Goal: Information Seeking & Learning: Understand process/instructions

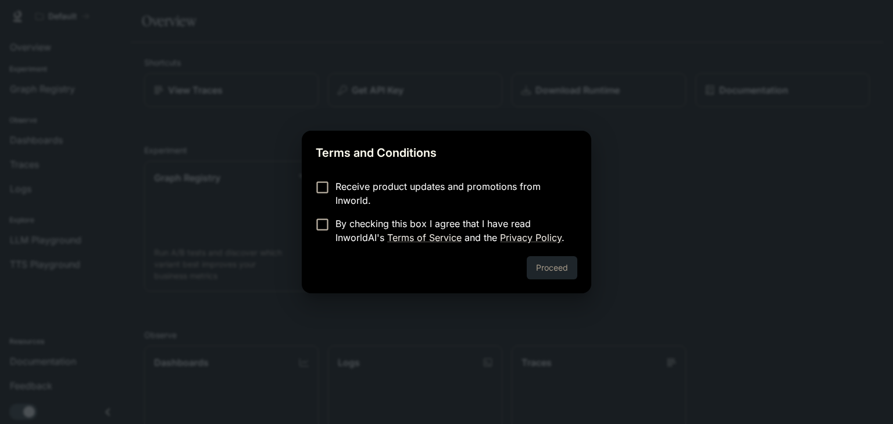
click at [356, 186] on p "Receive product updates and promotions from Inworld." at bounding box center [451, 194] width 233 height 28
click at [358, 224] on p "By checking this box I agree that I have read InworldAI's Terms of Service and …" at bounding box center [451, 231] width 233 height 28
click at [562, 273] on button "Proceed" at bounding box center [552, 267] width 51 height 23
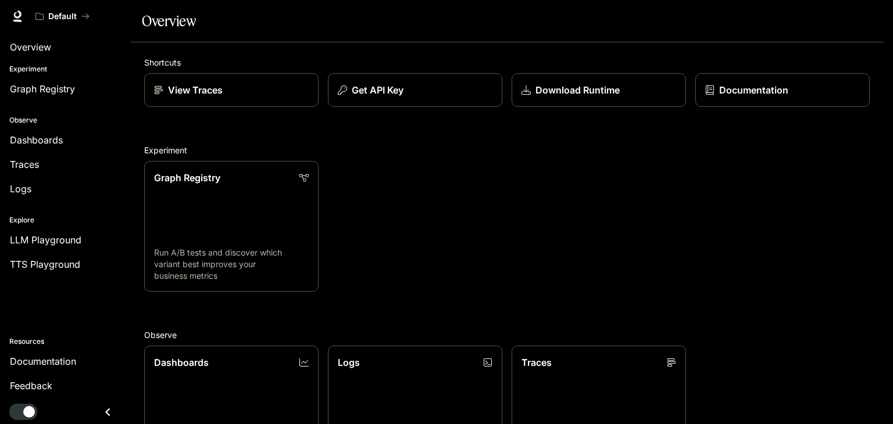
scroll to position [288, 0]
click at [60, 262] on span "TTS Playground" at bounding box center [45, 265] width 70 height 14
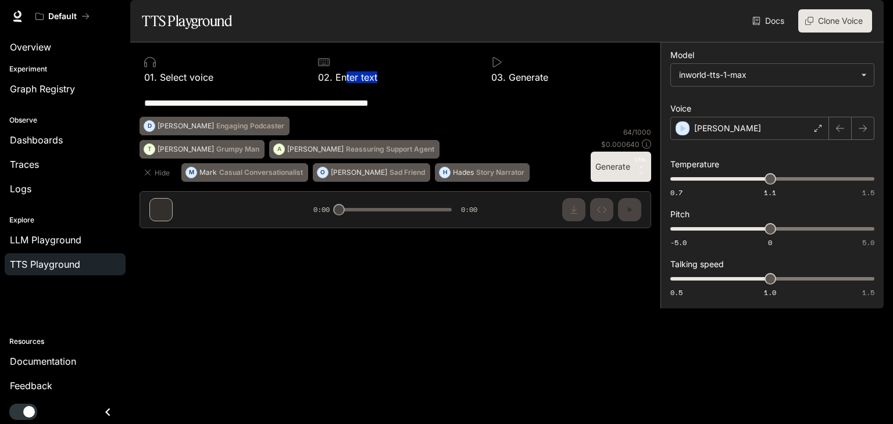
drag, startPoint x: 345, startPoint y: 110, endPoint x: 409, endPoint y: 113, distance: 64.0
click at [409, 82] on div "0 2 . Enter text" at bounding box center [395, 77] width 155 height 9
click at [271, 117] on div "**********" at bounding box center [395, 103] width 502 height 28
click at [41, 46] on span "Overview" at bounding box center [30, 47] width 41 height 14
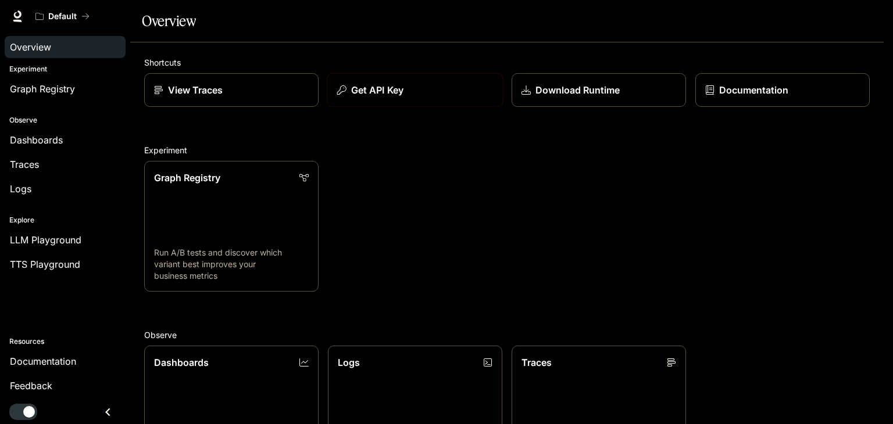
click at [397, 97] on p "Get API Key" at bounding box center [377, 90] width 52 height 14
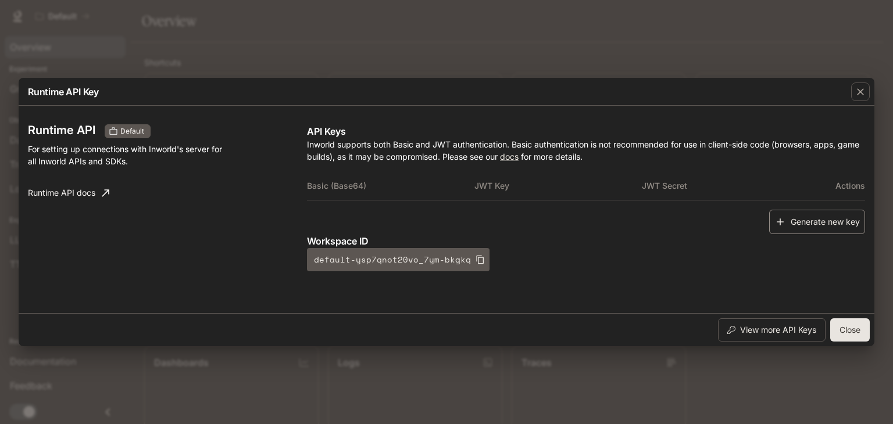
click at [808, 226] on button "Generate new key" at bounding box center [817, 222] width 96 height 25
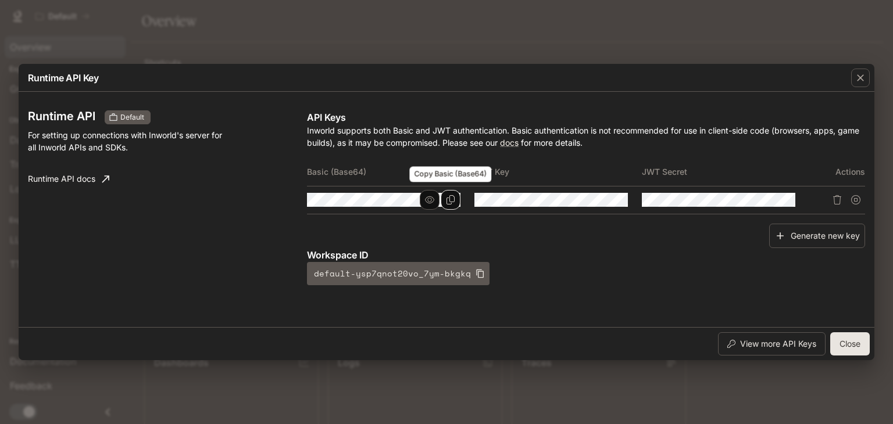
click at [448, 202] on icon "Copy Basic (Base64)" at bounding box center [450, 199] width 9 height 9
click at [861, 76] on icon "button" at bounding box center [861, 78] width 12 height 12
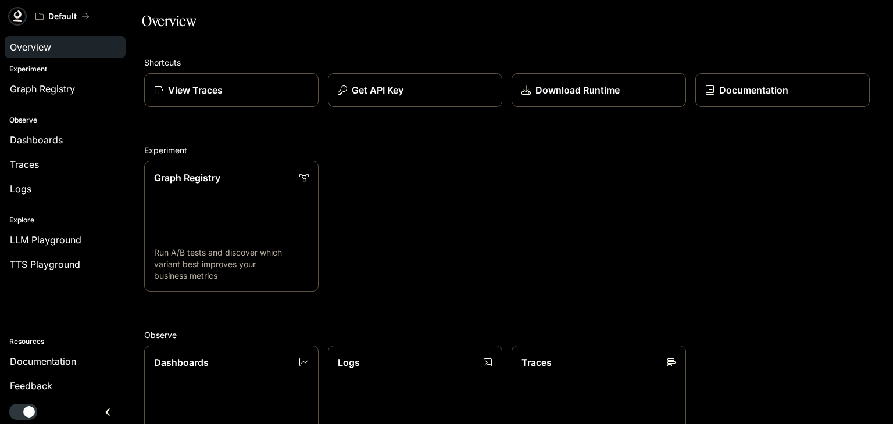
click at [15, 18] on icon at bounding box center [18, 16] width 12 height 12
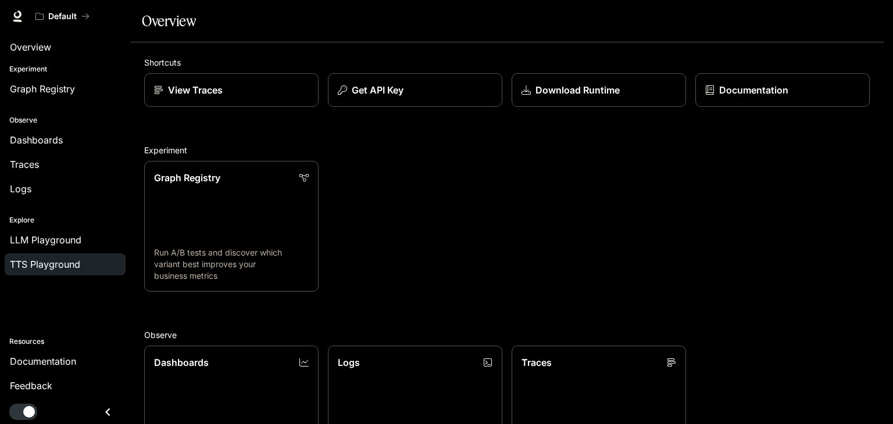
click at [41, 258] on span "TTS Playground" at bounding box center [45, 265] width 70 height 14
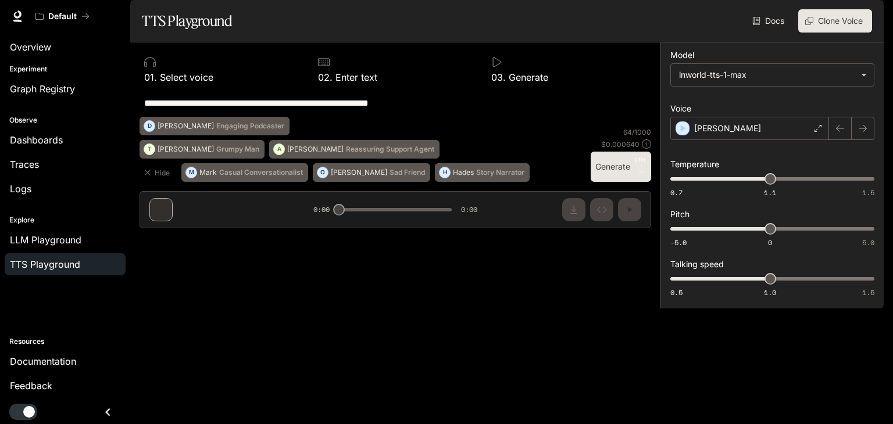
click at [869, 15] on img "button" at bounding box center [867, 16] width 16 height 16
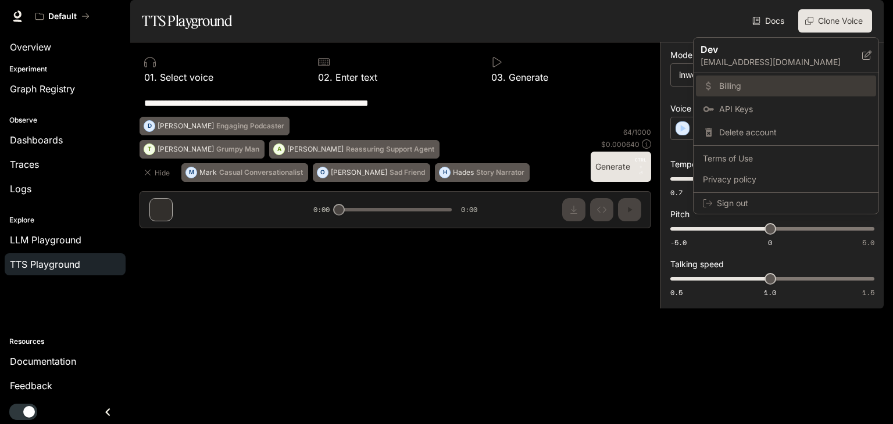
click at [731, 85] on span "Billing" at bounding box center [794, 86] width 150 height 12
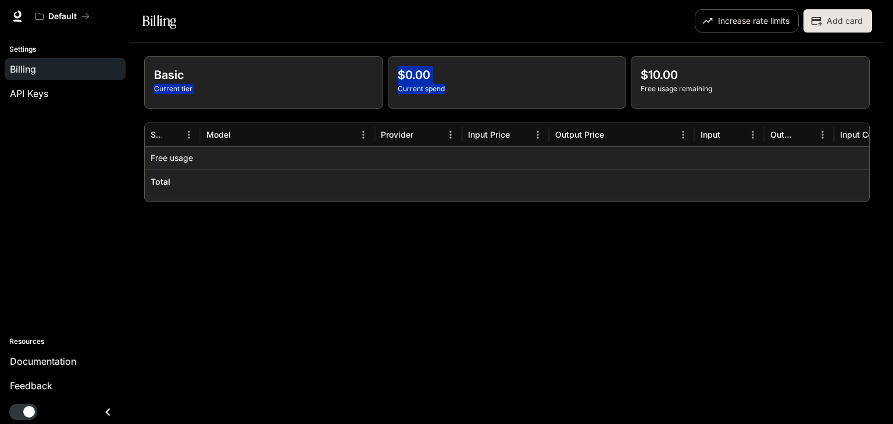
drag, startPoint x: 445, startPoint y: 127, endPoint x: 381, endPoint y: 96, distance: 70.7
click at [381, 96] on div "Basic Current tier $0.00 Current spend $10.00 Free usage remaining" at bounding box center [507, 82] width 726 height 52
click at [472, 94] on p "Current spend" at bounding box center [507, 89] width 219 height 10
drag, startPoint x: 642, startPoint y: 103, endPoint x: 711, endPoint y: 111, distance: 69.7
click at [711, 84] on p "$10.00" at bounding box center [750, 74] width 219 height 17
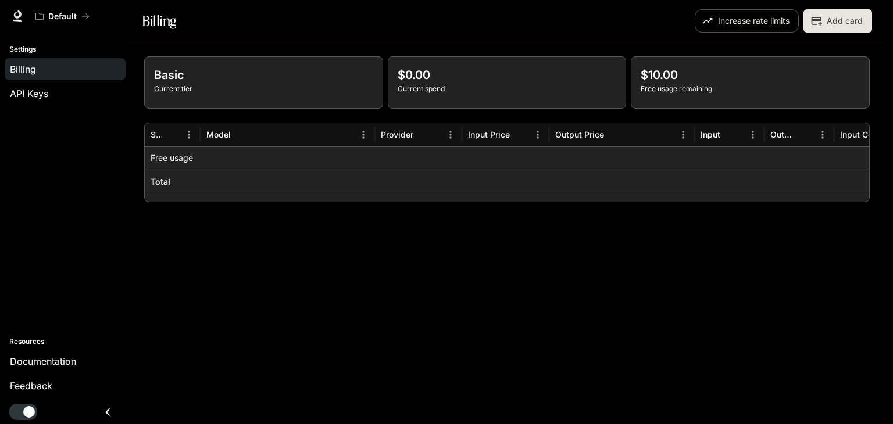
click at [734, 94] on p "Free usage remaining" at bounding box center [750, 89] width 219 height 10
click at [832, 33] on button "Add card" at bounding box center [838, 20] width 69 height 23
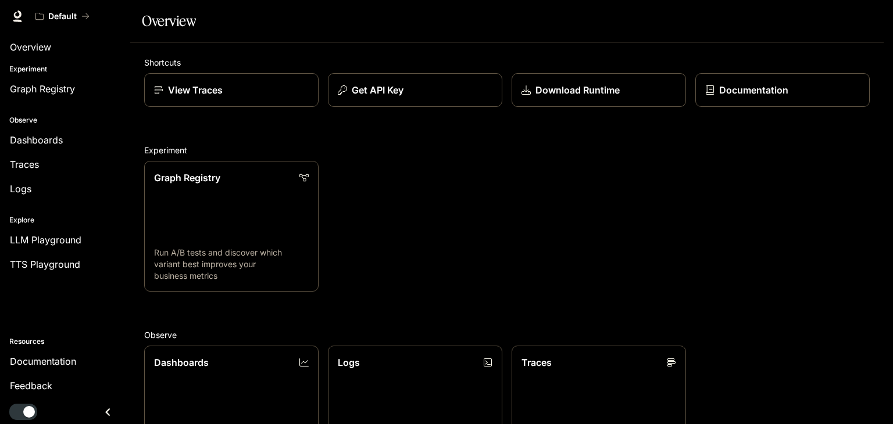
click at [873, 19] on img "button" at bounding box center [867, 16] width 16 height 16
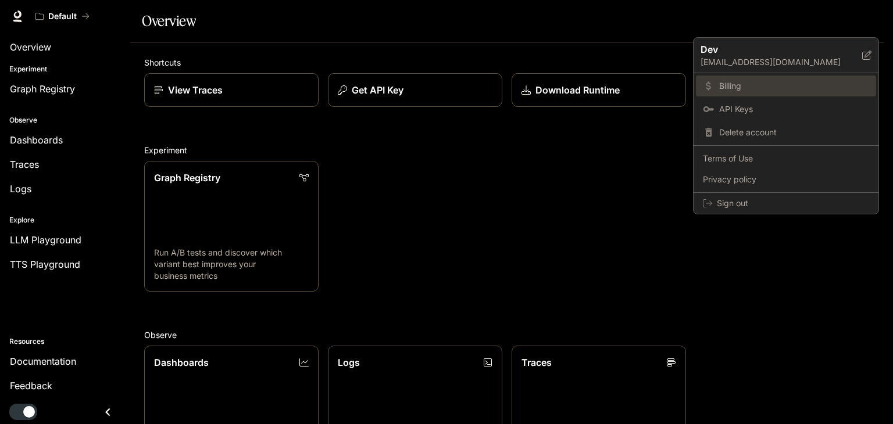
click at [729, 83] on span "Billing" at bounding box center [794, 86] width 150 height 12
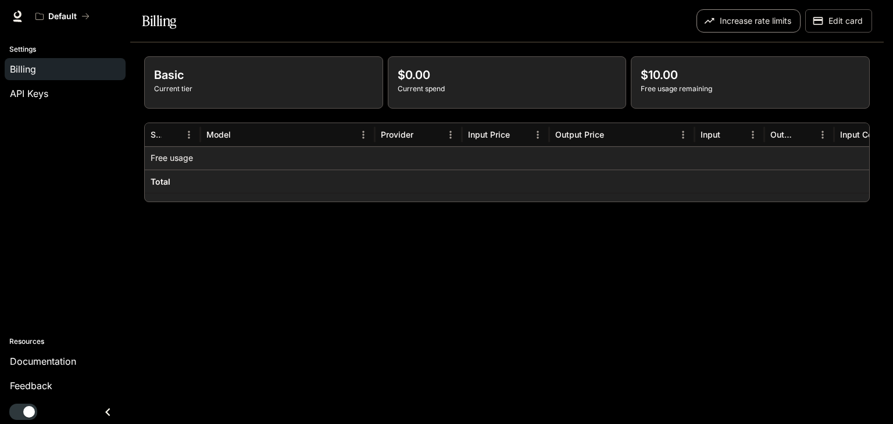
click at [746, 33] on button "Increase rate limits" at bounding box center [749, 20] width 104 height 23
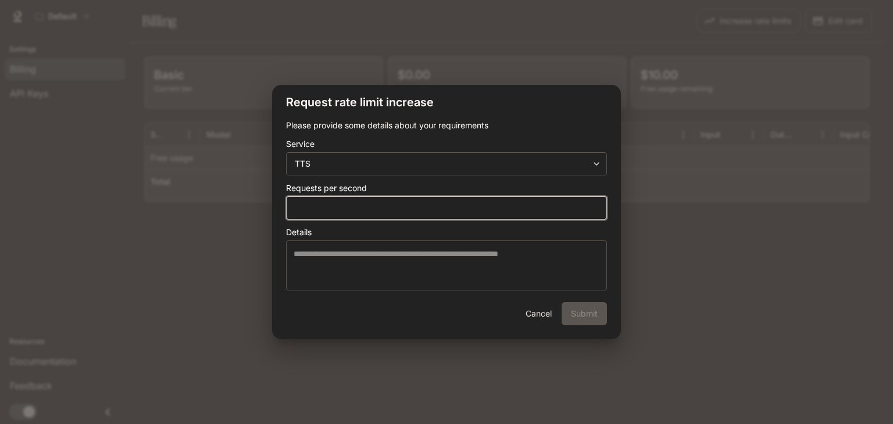
click at [404, 208] on input "*" at bounding box center [447, 208] width 320 height 12
click at [597, 204] on input "*" at bounding box center [447, 208] width 320 height 12
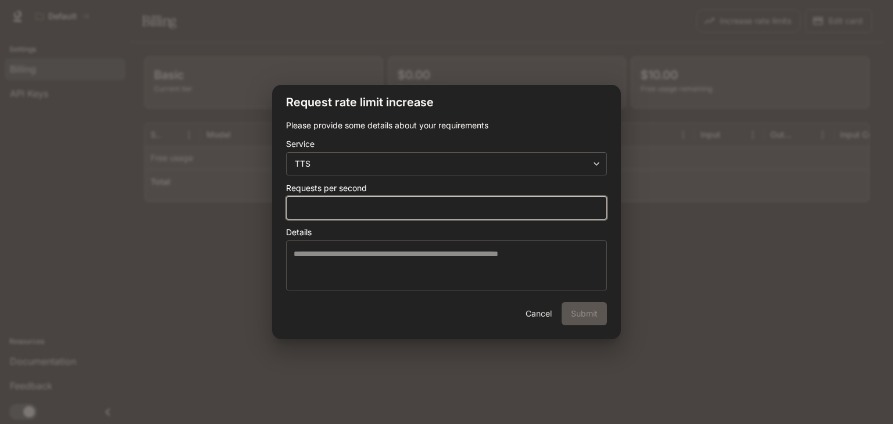
click at [597, 204] on input "*" at bounding box center [447, 208] width 320 height 12
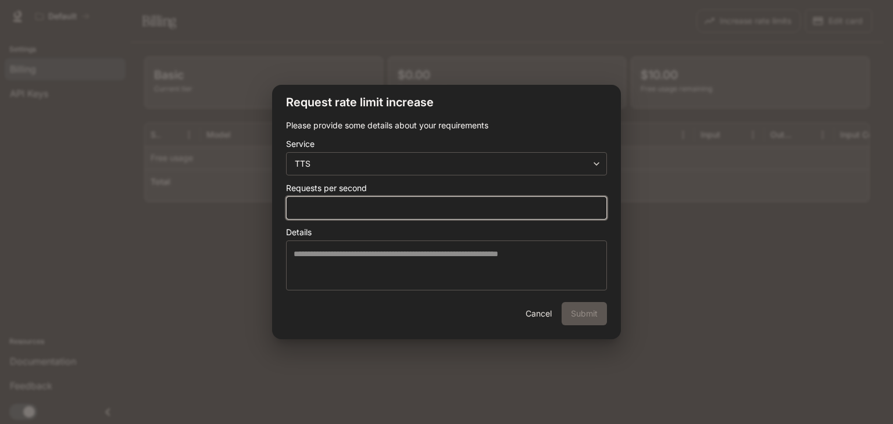
type input "**"
click at [597, 204] on input "**" at bounding box center [447, 208] width 320 height 12
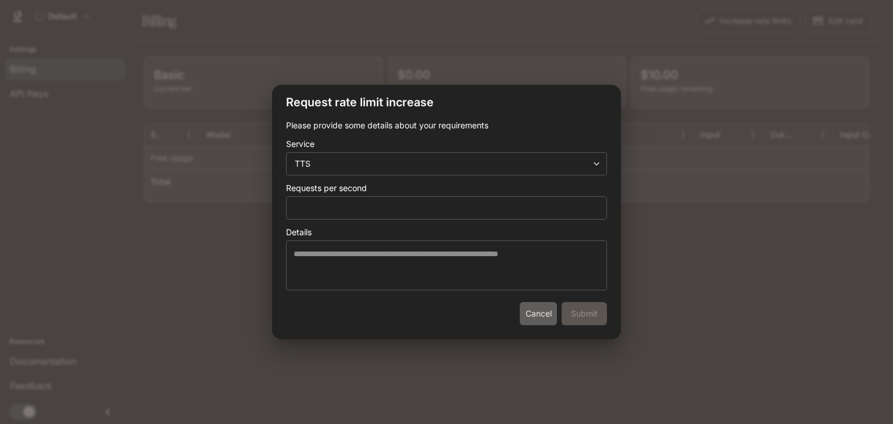
click at [546, 318] on button "Cancel" at bounding box center [538, 313] width 37 height 23
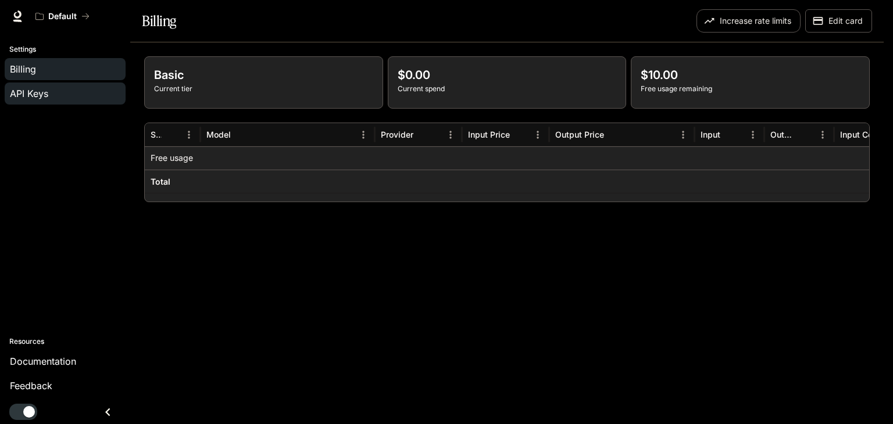
click at [44, 100] on span "API Keys" at bounding box center [29, 94] width 38 height 14
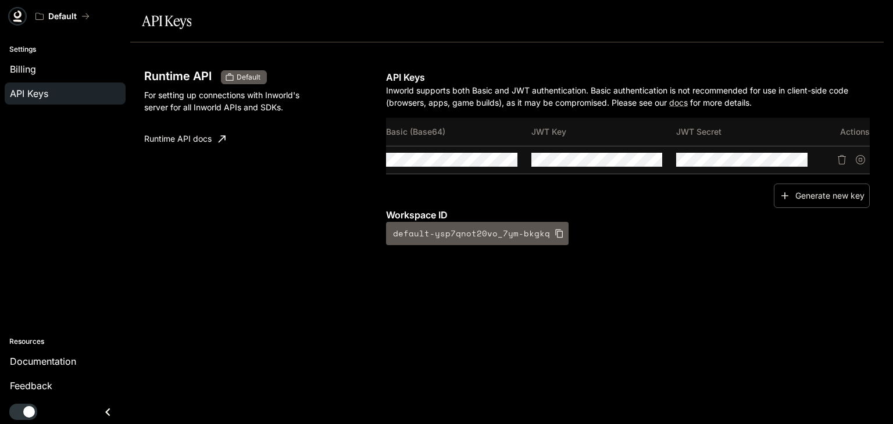
click at [19, 11] on icon at bounding box center [18, 14] width 8 height 8
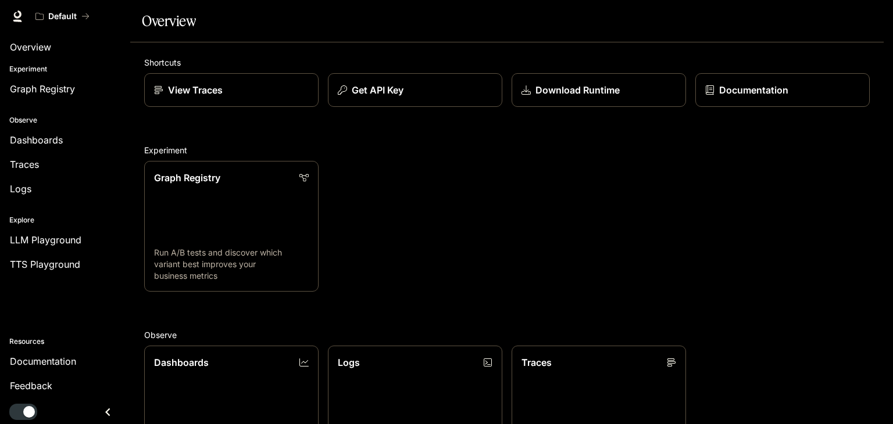
scroll to position [288, 0]
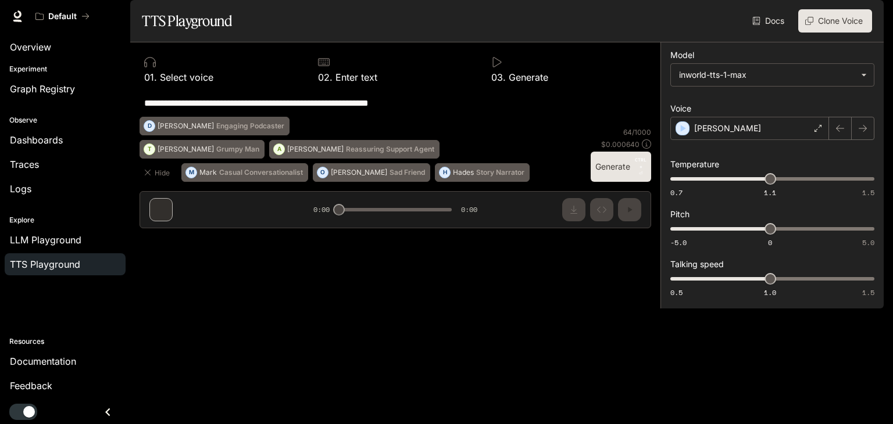
click at [454, 110] on textarea "**********" at bounding box center [395, 103] width 502 height 13
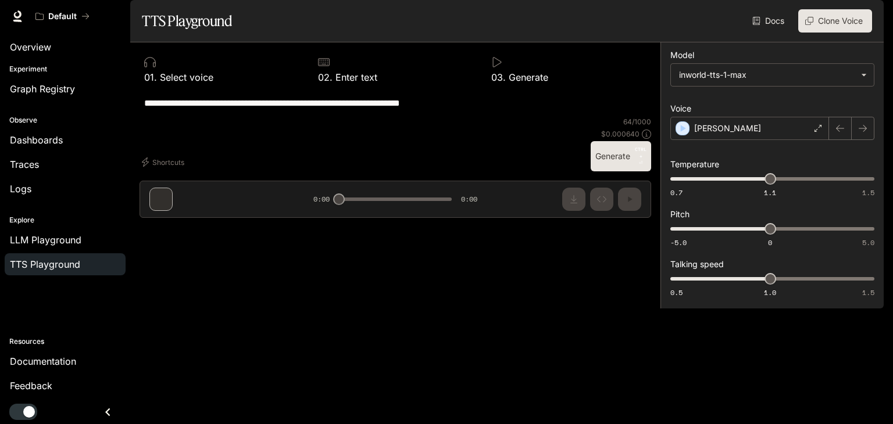
type textarea "**********"
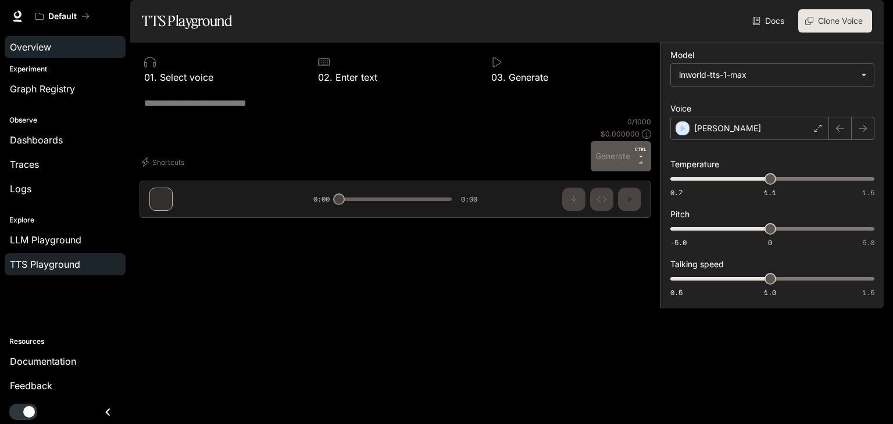
click at [39, 44] on span "Overview" at bounding box center [30, 47] width 41 height 14
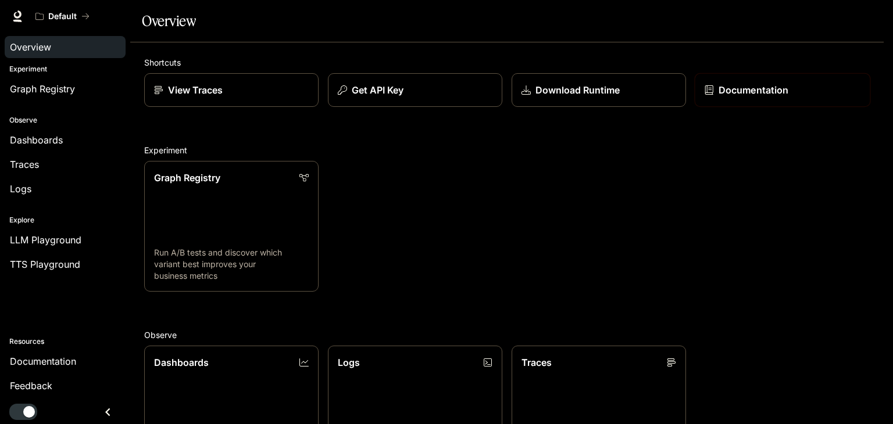
click at [737, 97] on p "Documentation" at bounding box center [754, 90] width 70 height 14
